Goal: Task Accomplishment & Management: Use online tool/utility

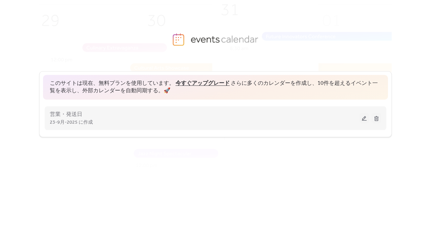
click at [158, 111] on div "営業・発送日 23-9月-2025 に作成" at bounding box center [204, 118] width 309 height 16
click at [157, 119] on div "23-9月-2025 に作成" at bounding box center [204, 122] width 309 height 8
click at [361, 121] on button at bounding box center [363, 118] width 9 height 10
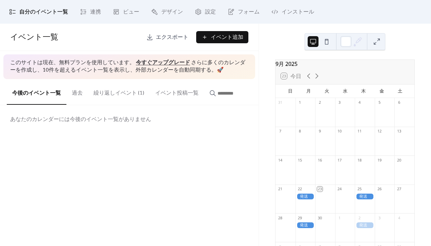
click at [414, 61] on div "9月 2025 23 今日 日 月 火 水 木 金 土 31 1 2 3 4 5 6 7 8 9 10 11 12 13 14 15 16 17 18 19 …" at bounding box center [344, 168] width 150 height 217
click at [413, 71] on div "9月 2025 23 今日 日 月 火 水 木 金 土 31 1 2 3 4 5 6 7 8 9 10 11 12 13 14 15 16 17 18 19 …" at bounding box center [344, 168] width 150 height 217
click at [248, 122] on div "あなたのカレンダーには今後のイベント一覧がありません" at bounding box center [129, 119] width 258 height 28
click at [254, 144] on div "イベント一覧 エクスポート イベント追加 このサイトは現在、無料プランを使用しています。 今すぐアップグレード さらに多くのカレンダーを作成し、10件を超える…" at bounding box center [129, 135] width 258 height 223
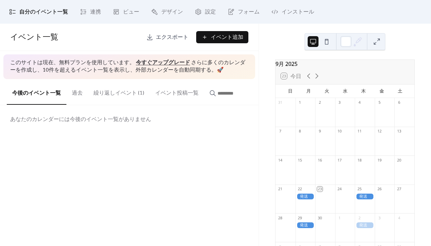
click at [170, 40] on span "エクスポート" at bounding box center [172, 38] width 32 height 8
click at [298, 13] on span "インストール" at bounding box center [297, 12] width 32 height 8
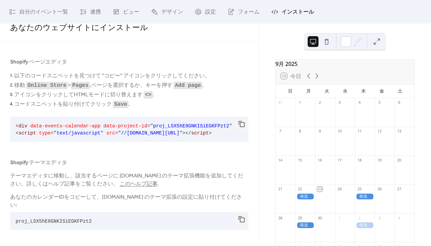
scroll to position [11, 0]
click at [79, 222] on span "proj_LSX5hE8GNKISiEGKFPzt2" at bounding box center [54, 221] width 76 height 5
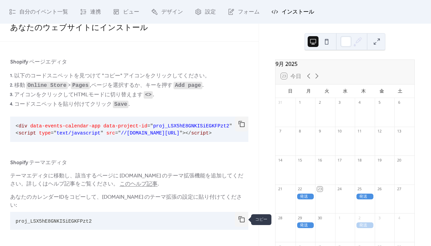
click at [239, 219] on button "button" at bounding box center [242, 219] width 14 height 15
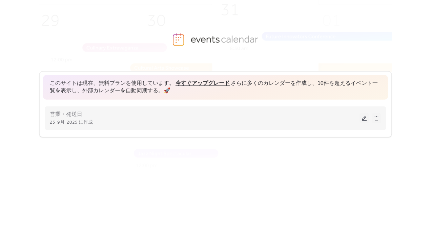
click at [189, 115] on div "営業・発送日 23-9月-2025 に作成" at bounding box center [204, 118] width 309 height 16
click at [364, 121] on button at bounding box center [363, 118] width 9 height 10
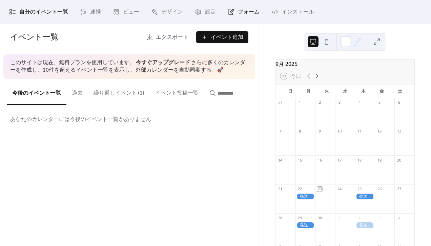
click at [238, 12] on span "フォーム" at bounding box center [249, 12] width 22 height 8
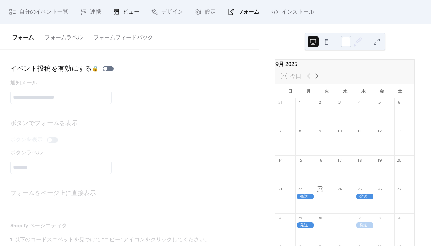
click at [131, 10] on span "ビュー" at bounding box center [131, 12] width 16 height 8
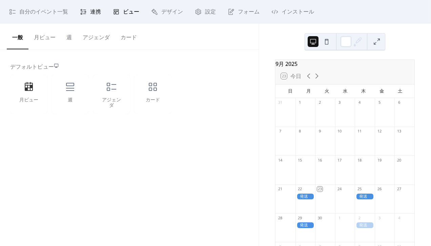
click at [103, 11] on link "連携" at bounding box center [90, 12] width 31 height 18
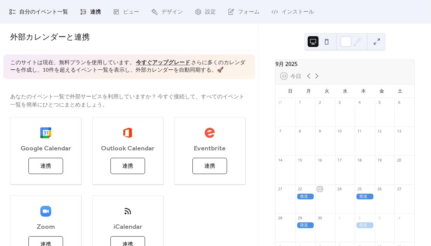
click at [69, 12] on link "自分のイベント一覧" at bounding box center [38, 12] width 69 height 18
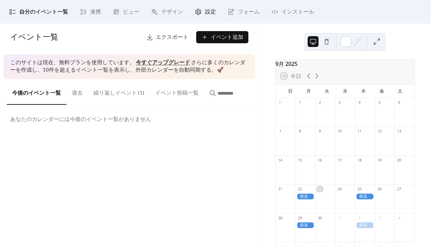
click at [208, 14] on span "設定" at bounding box center [210, 12] width 11 height 8
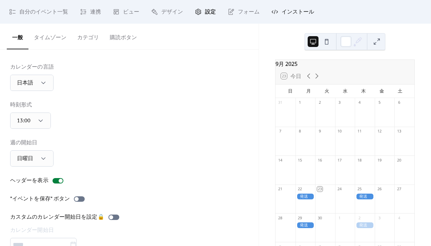
click at [281, 14] on link "インストール" at bounding box center [292, 12] width 53 height 18
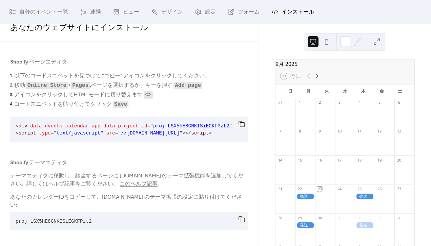
scroll to position [10, 0]
click at [276, 14] on icon at bounding box center [274, 11] width 7 height 7
click at [292, 10] on span "インストール" at bounding box center [297, 12] width 32 height 8
click at [264, 42] on div "9月 2025 23 今日 日 月 火 水 木 金 土 31 1 2 3 4 5 6 7 8 9 10 11 12 13 14 15 16 17 18 19 …" at bounding box center [345, 135] width 172 height 223
click at [254, 16] on span "フォーム" at bounding box center [249, 12] width 22 height 8
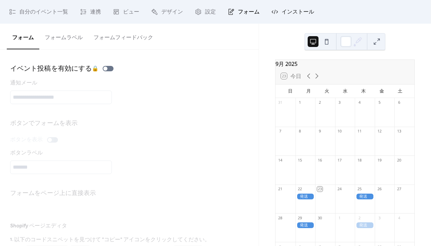
click at [288, 14] on span "インストール" at bounding box center [297, 12] width 32 height 8
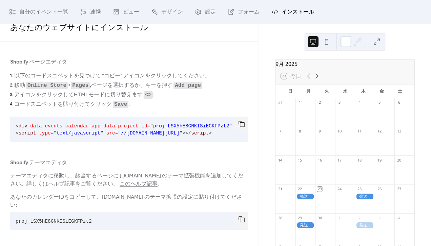
scroll to position [9, 0]
click at [240, 220] on button "button" at bounding box center [242, 220] width 14 height 15
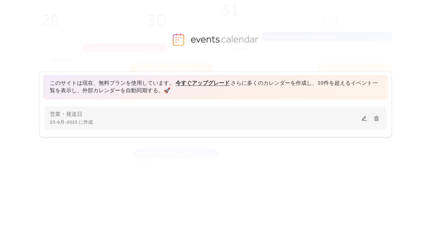
click at [363, 119] on button at bounding box center [363, 118] width 9 height 10
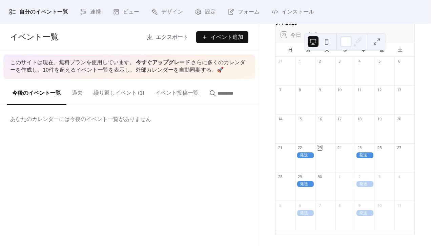
scroll to position [45, 0]
click at [278, 11] on link "インストール" at bounding box center [292, 12] width 53 height 18
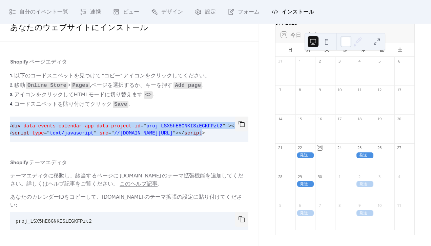
scroll to position [0, 26]
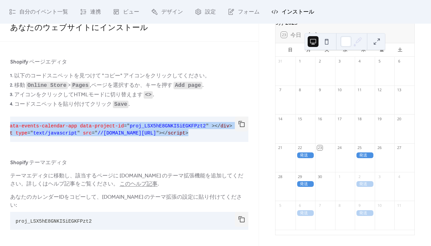
drag, startPoint x: 15, startPoint y: 125, endPoint x: 240, endPoint y: 134, distance: 225.6
click at [240, 134] on div "< div data-events-calendar-app data-project-id = " proj_LSX5hE8GNKISiEGKFPzt2 "…" at bounding box center [129, 129] width 238 height 25
click at [238, 124] on button "button" at bounding box center [242, 124] width 14 height 15
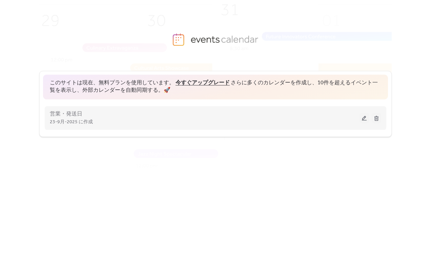
click at [363, 118] on button at bounding box center [363, 118] width 9 height 10
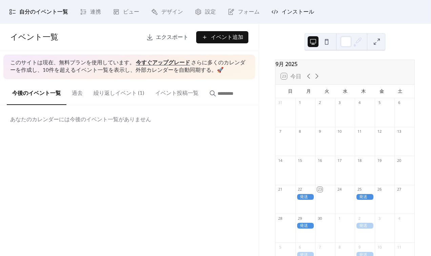
click at [286, 11] on span "インストール" at bounding box center [297, 12] width 32 height 8
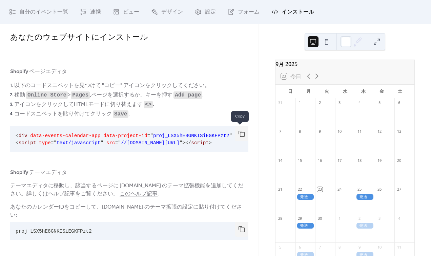
click at [238, 133] on button "button" at bounding box center [242, 133] width 14 height 15
